Goal: Task Accomplishment & Management: Manage account settings

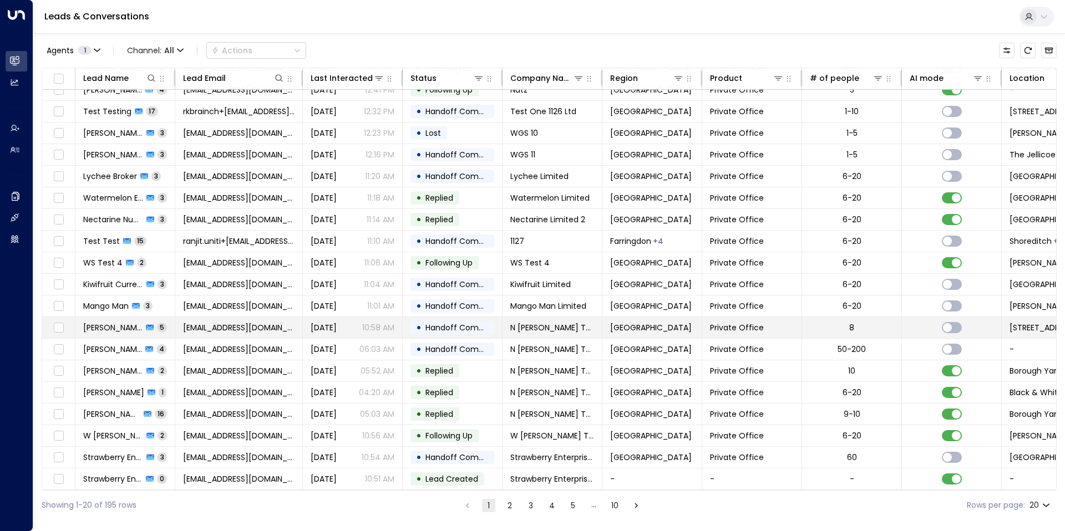
scroll to position [35, 0]
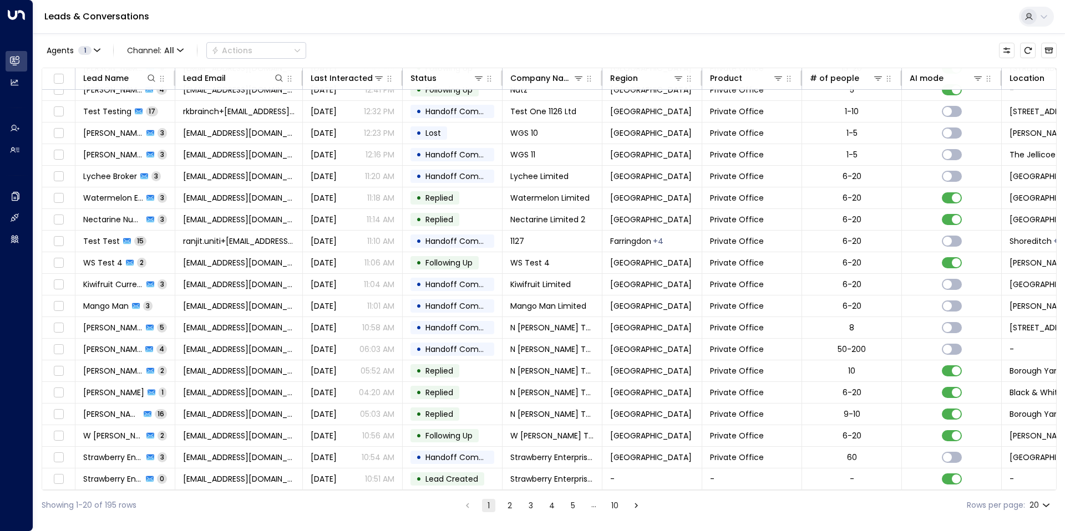
click at [512, 503] on button "2" at bounding box center [509, 505] width 13 height 13
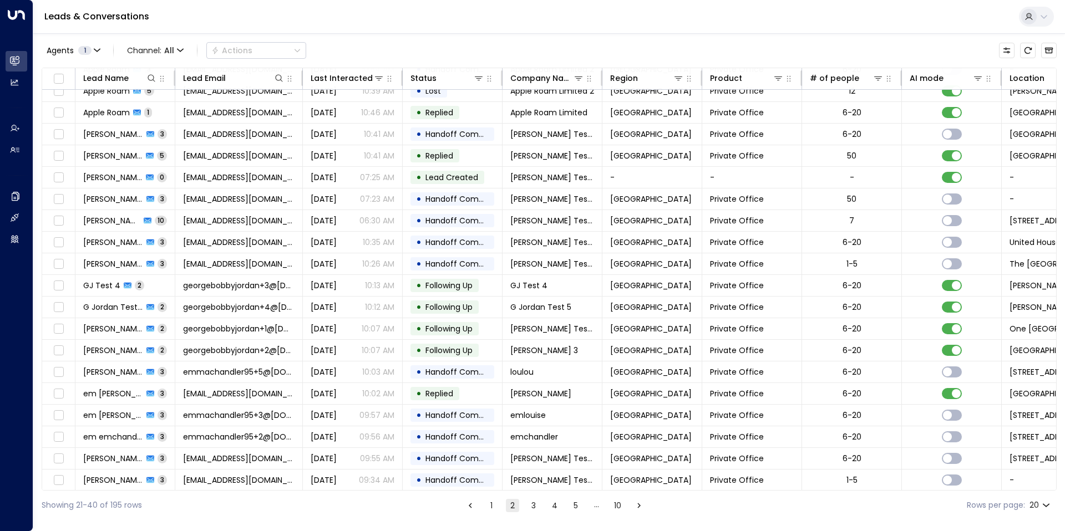
scroll to position [35, 0]
click at [537, 507] on button "3" at bounding box center [533, 505] width 13 height 13
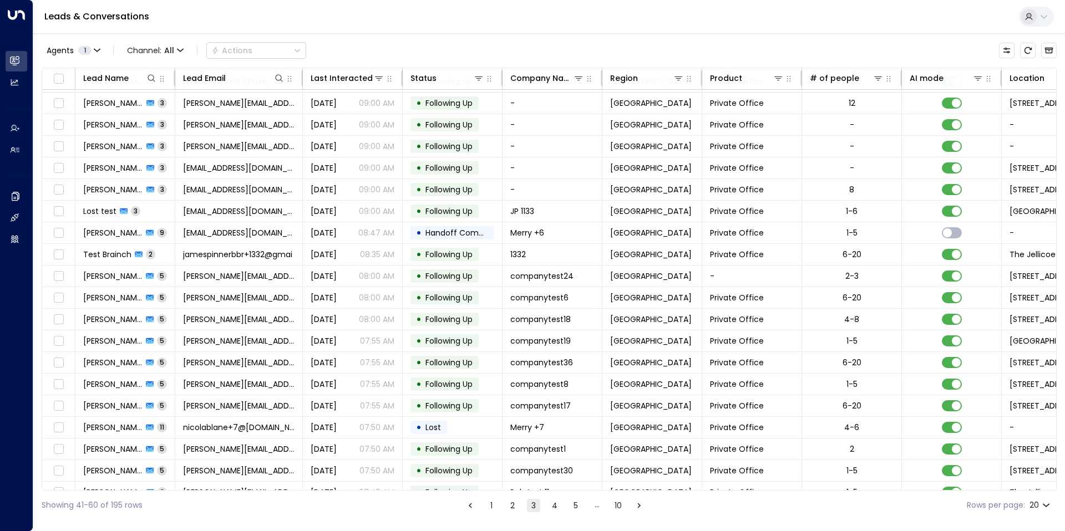
scroll to position [35, 0]
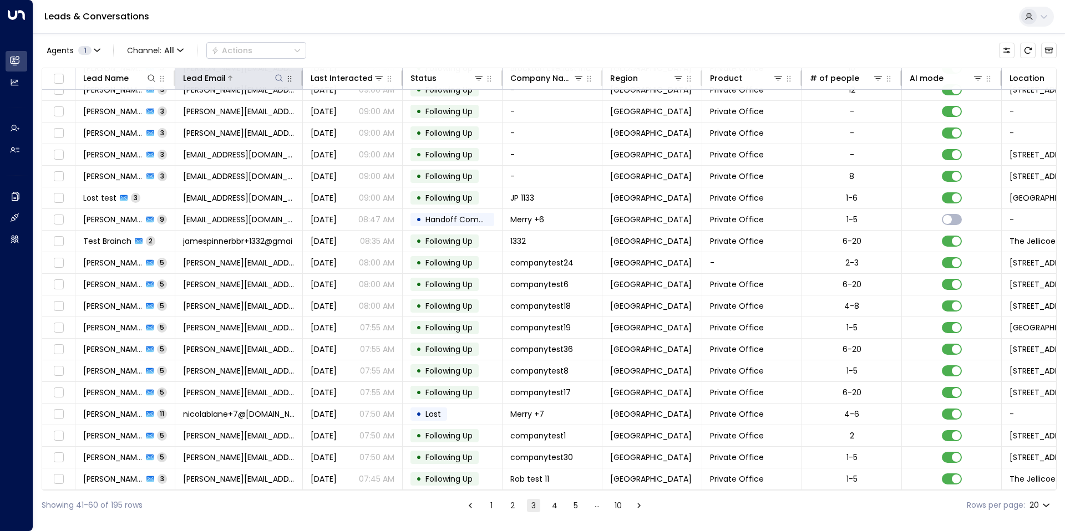
click at [237, 82] on div at bounding box center [255, 78] width 59 height 11
